Goal: Find specific page/section: Find specific page/section

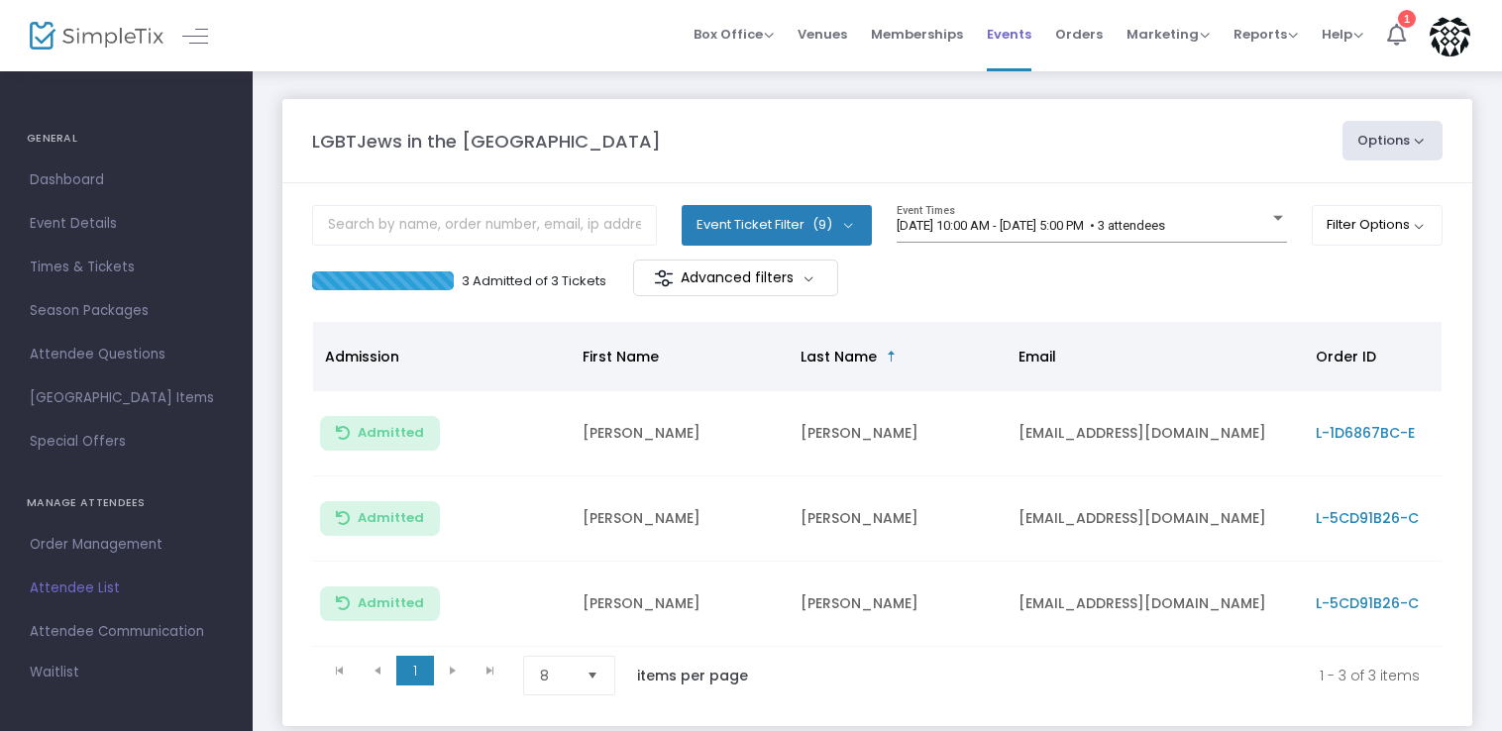
click at [1017, 29] on span "Events" at bounding box center [1009, 34] width 45 height 51
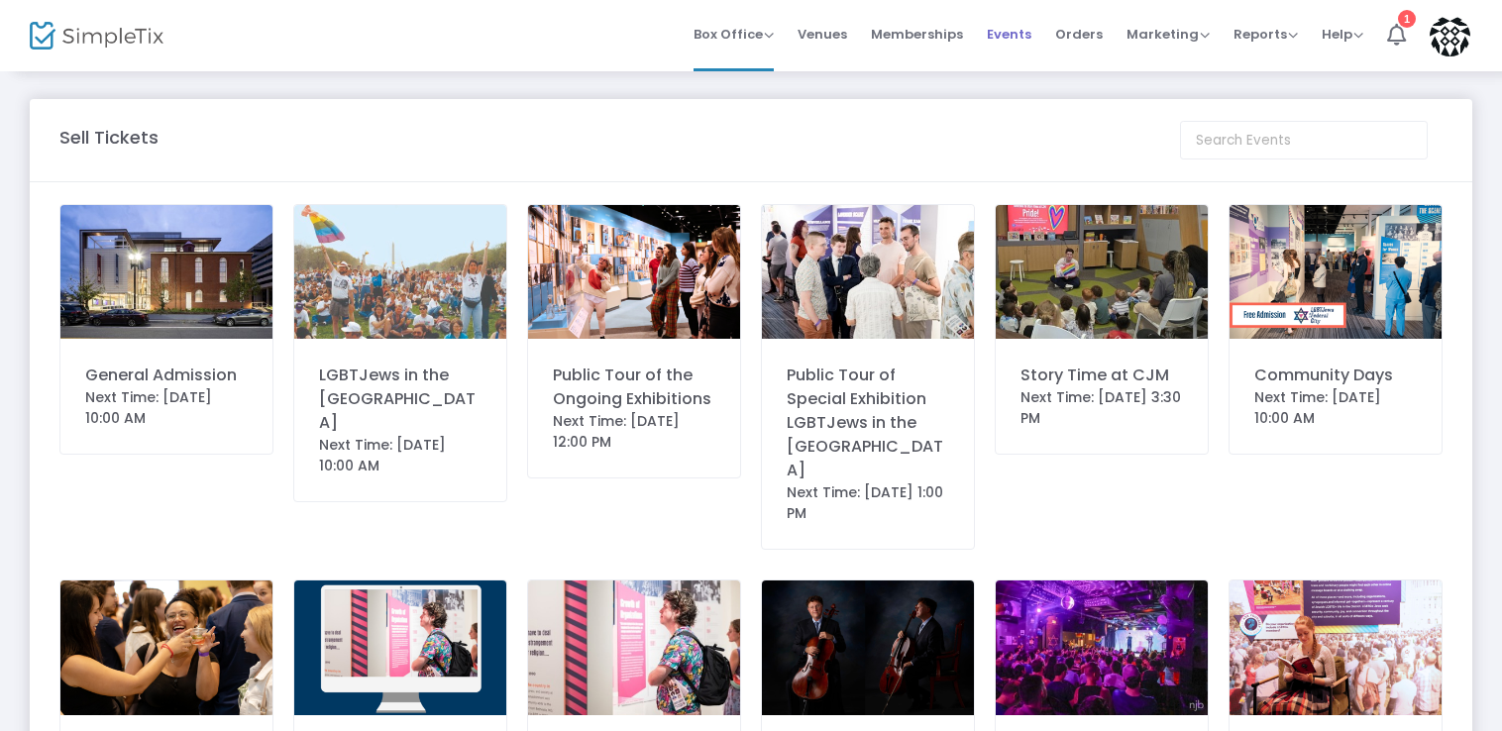
click at [1022, 33] on span "Events" at bounding box center [1009, 34] width 45 height 51
